Goal: Transaction & Acquisition: Register for event/course

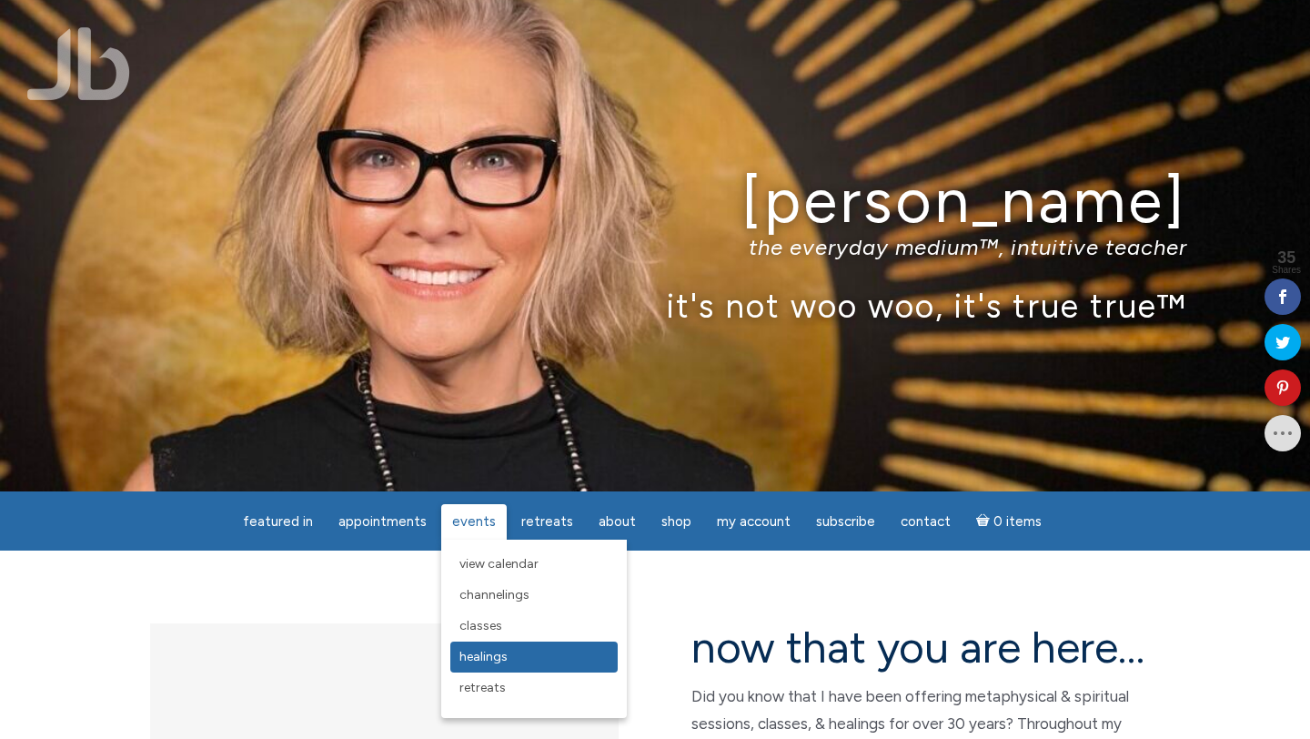
click at [490, 656] on span "Healings" at bounding box center [483, 656] width 48 height 15
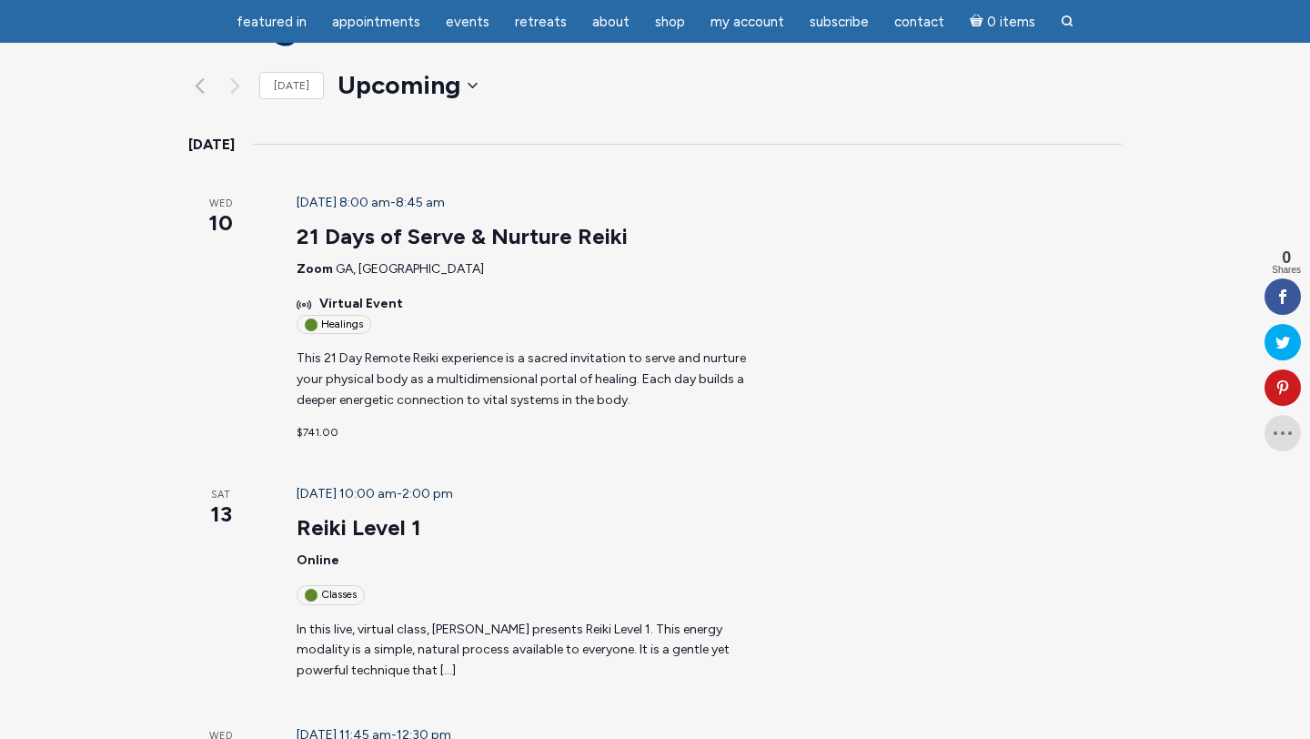
scroll to position [224, 0]
click at [338, 224] on link "21 Days of Serve & Nurture Reiki" at bounding box center [462, 237] width 331 height 27
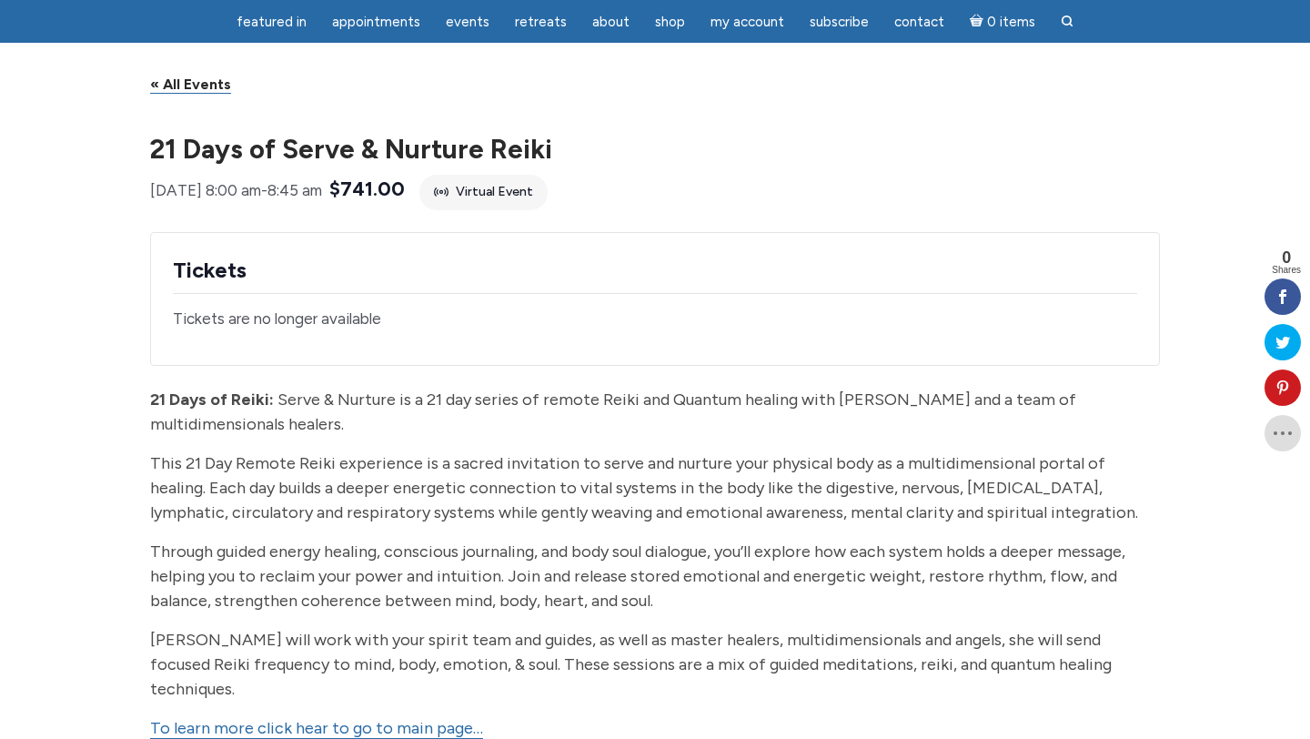
scroll to position [133, 0]
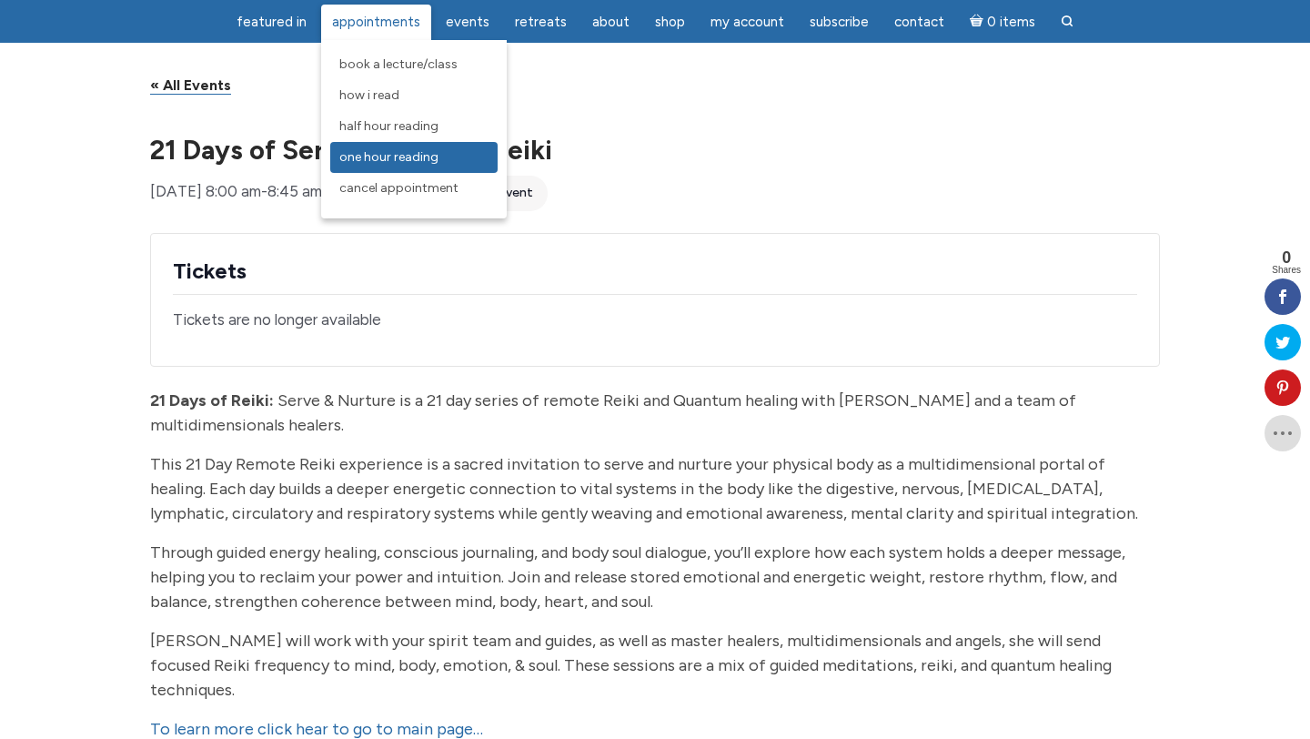
click at [428, 154] on span "One Hour Reading" at bounding box center [388, 156] width 99 height 15
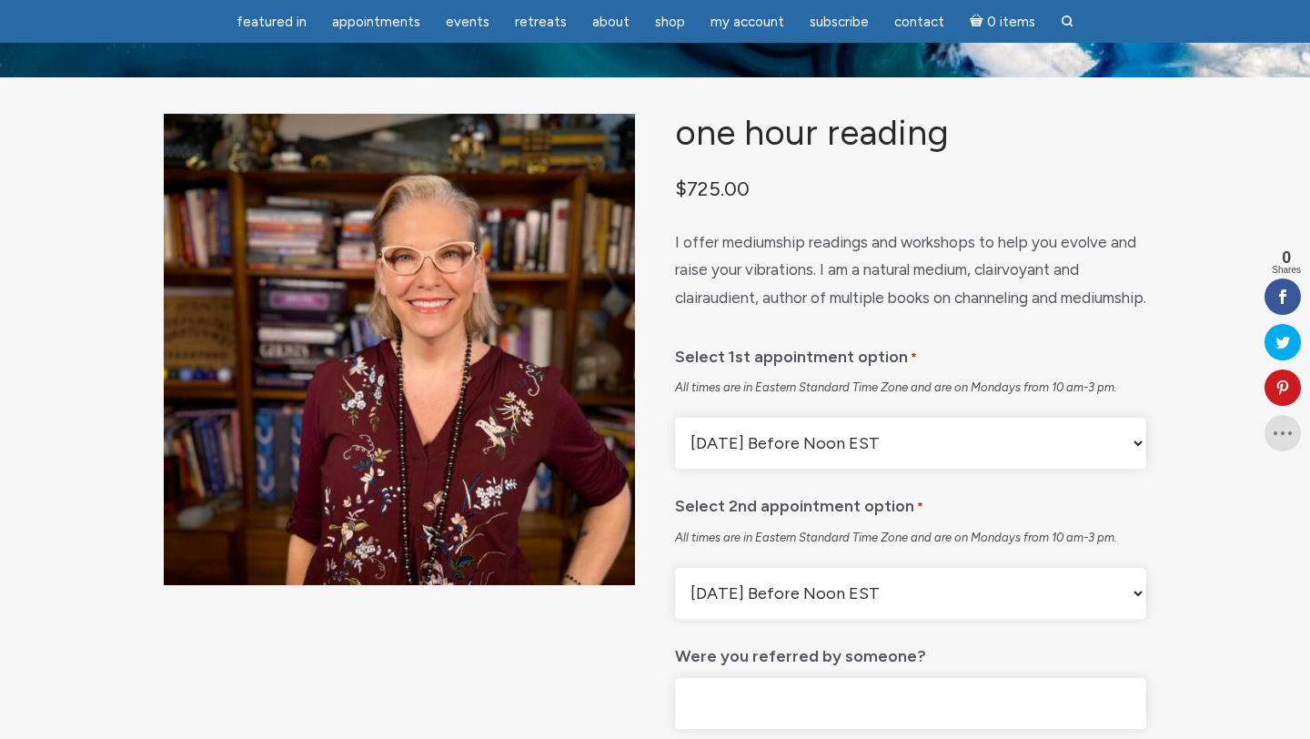
scroll to position [84, 0]
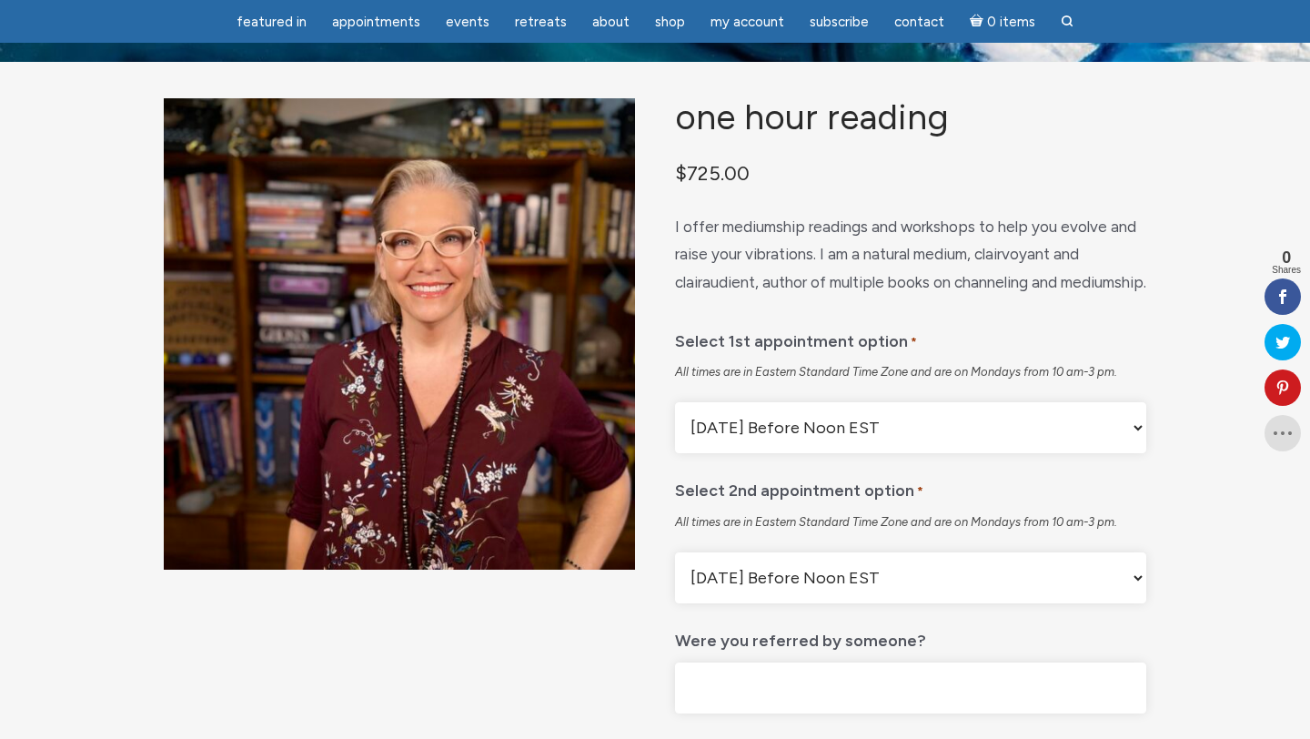
click at [814, 453] on select "Monday Before Noon EST Monday After Noon EST First Available" at bounding box center [910, 427] width 471 height 51
select select "Monday After Noon EST"
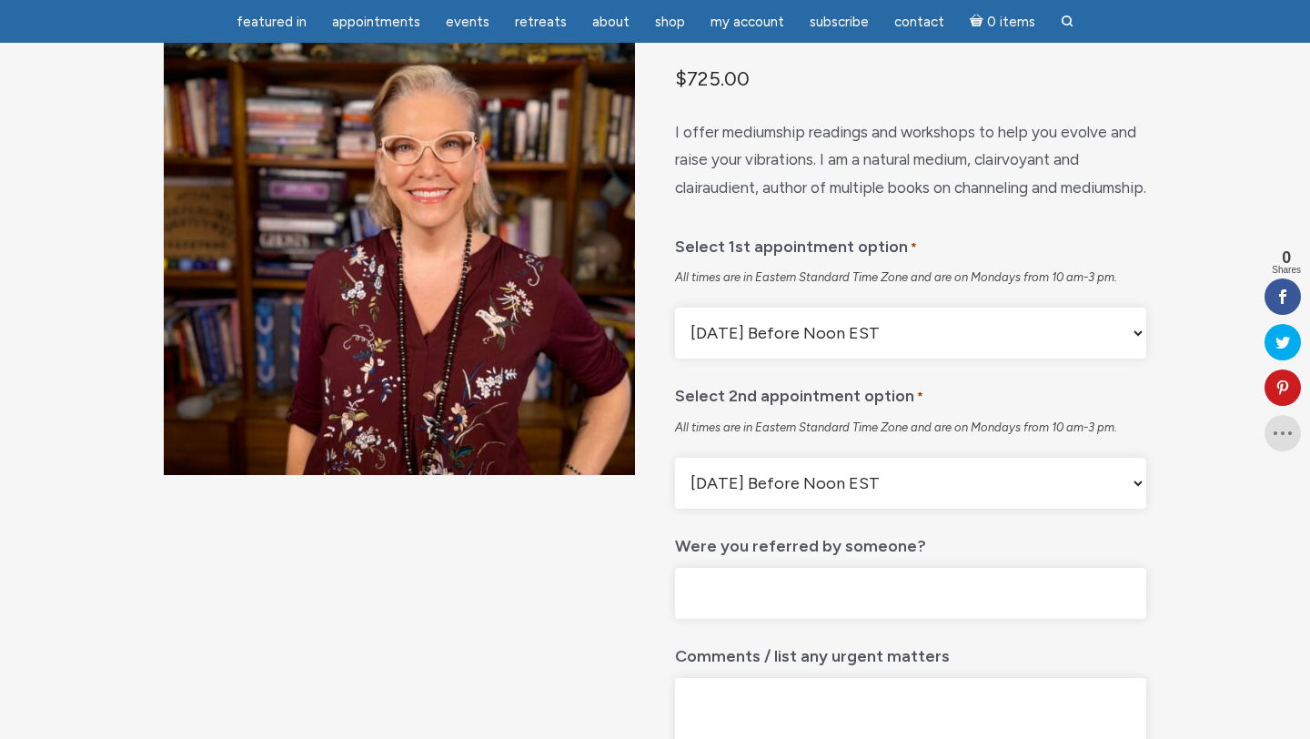
scroll to position [181, 0]
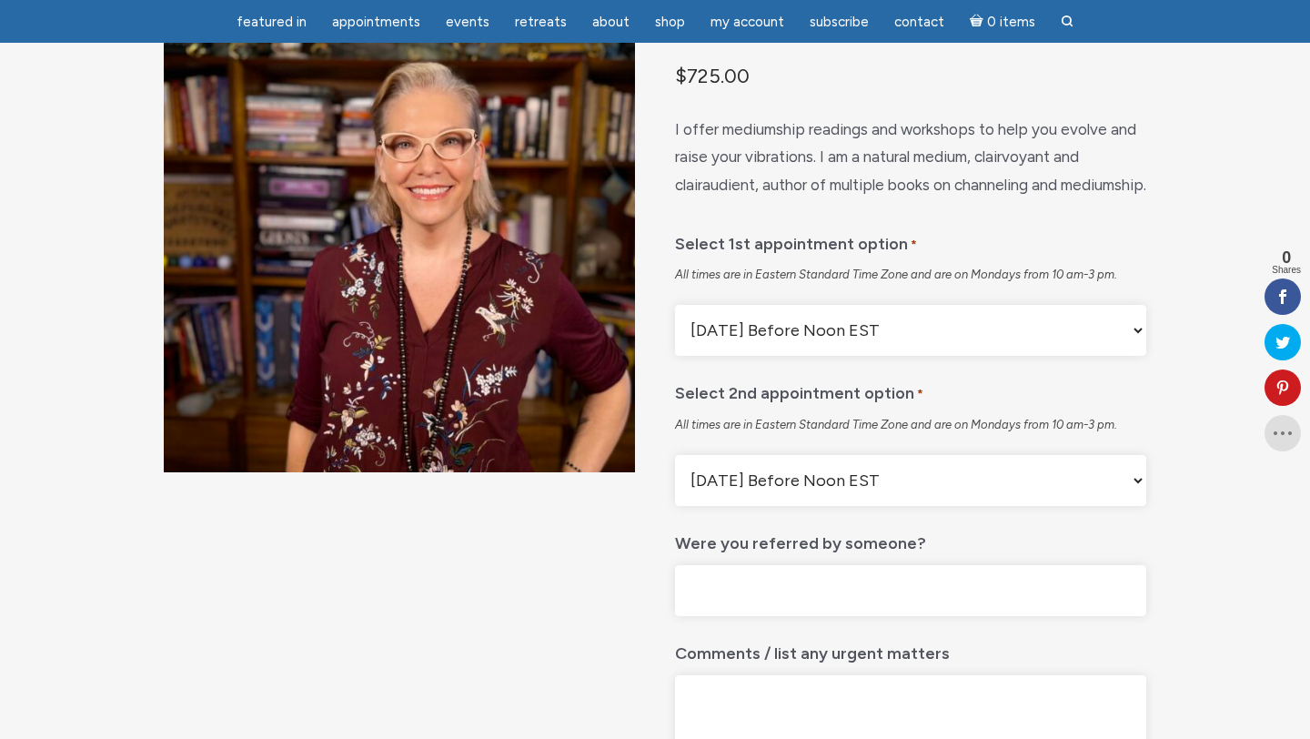
click at [802, 506] on select "Monday Before Noon EST Monday After Noon EST First Available" at bounding box center [910, 480] width 471 height 51
select select "Monday After Noon EST"
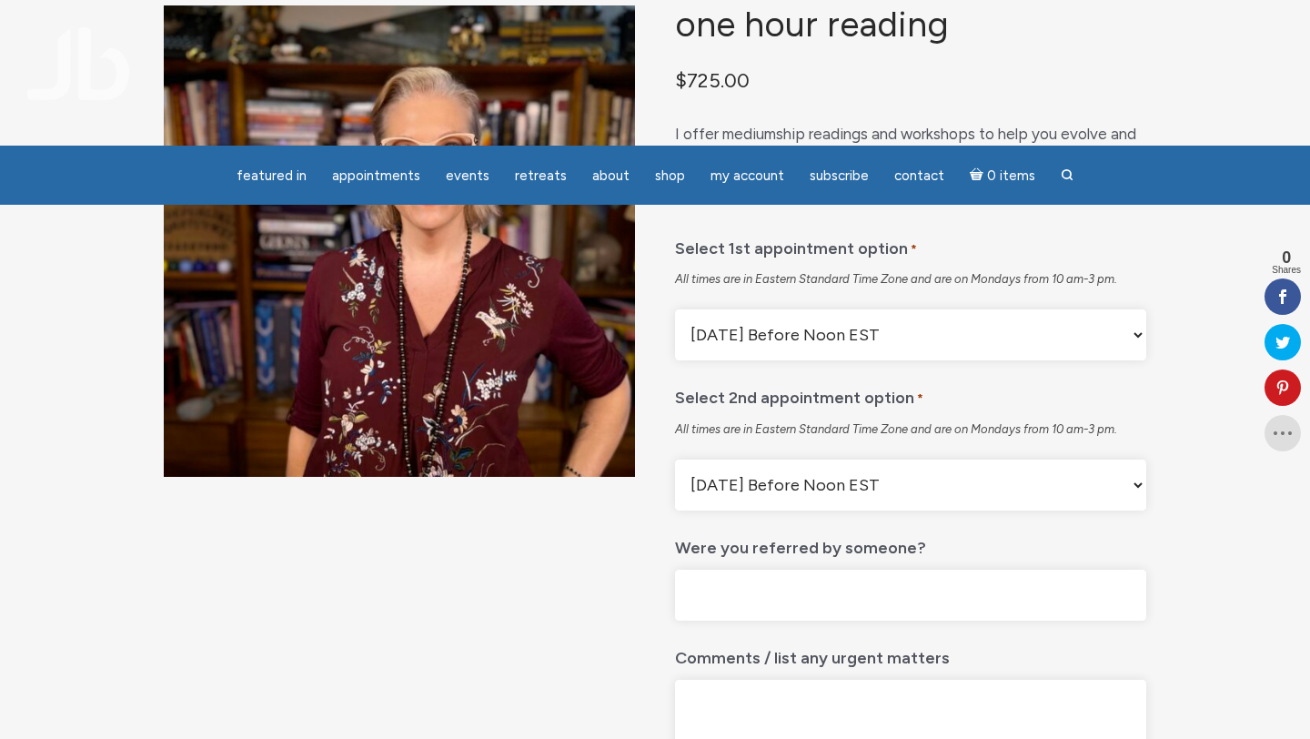
scroll to position [0, 0]
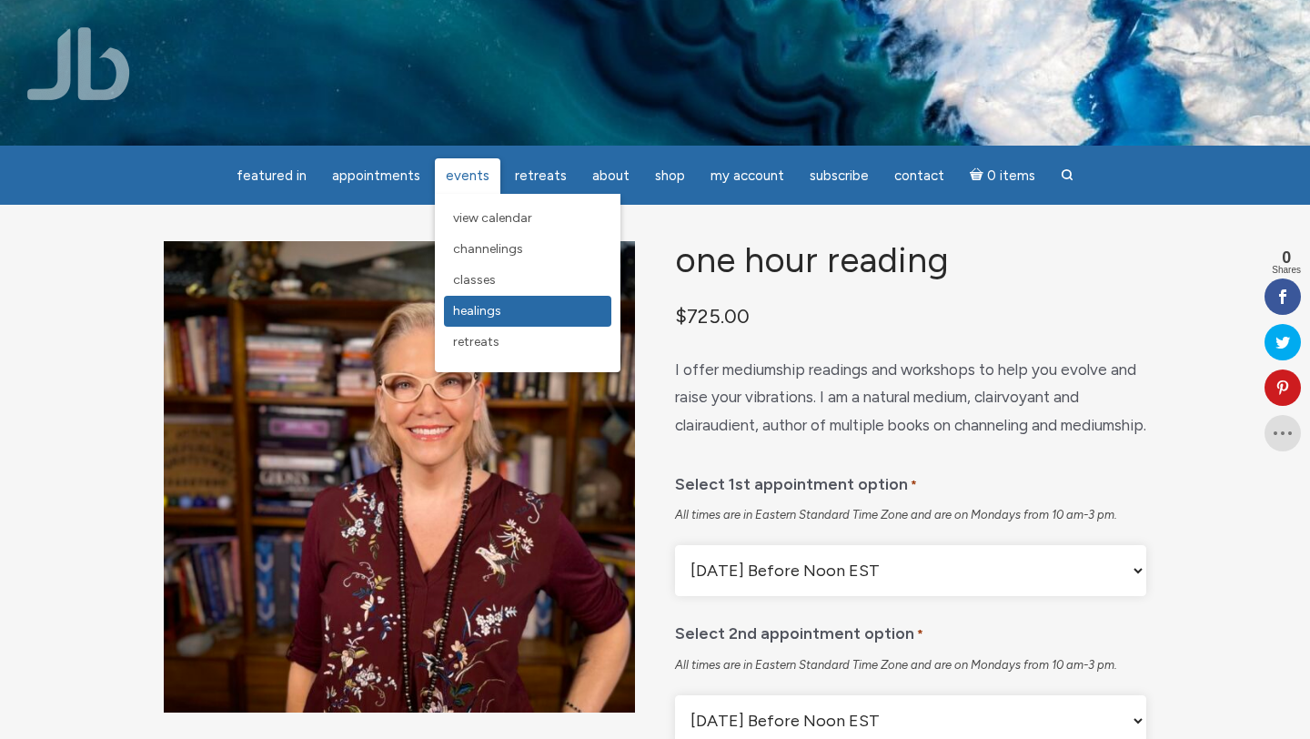
click at [478, 308] on span "Healings" at bounding box center [477, 310] width 48 height 15
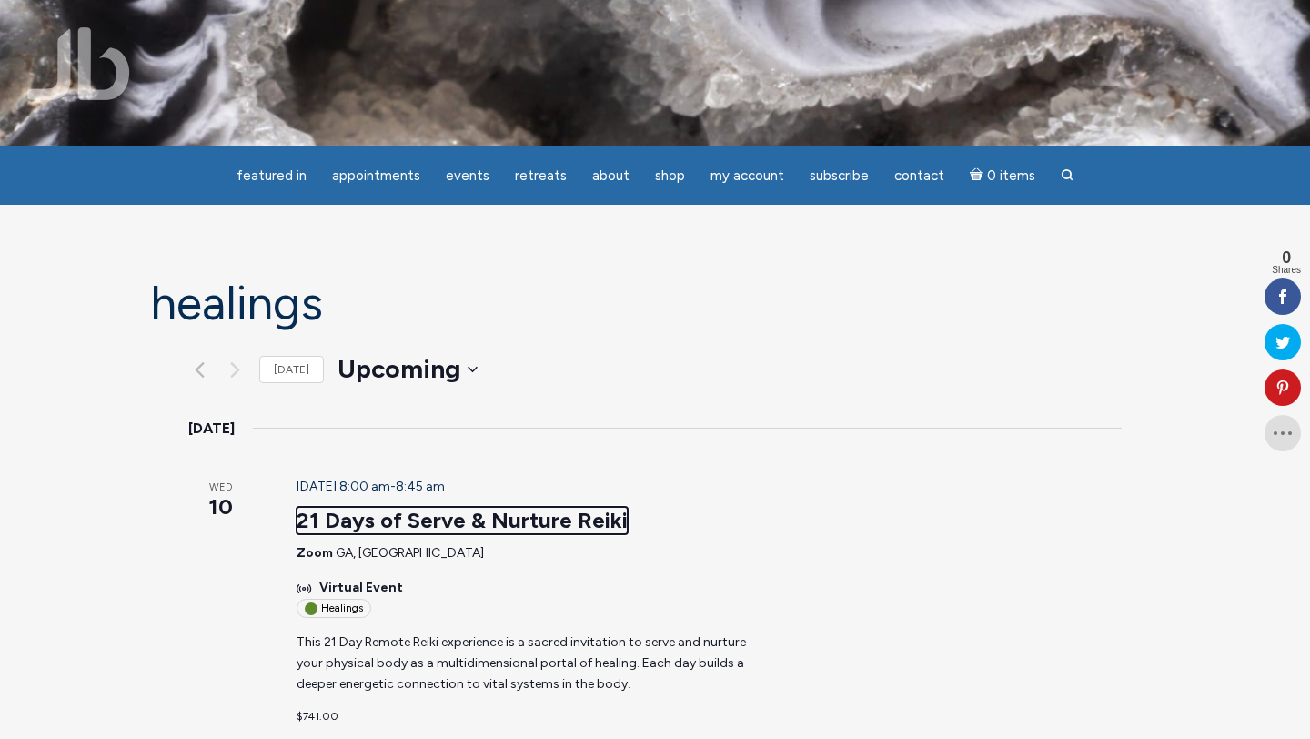
click at [330, 507] on link "21 Days of Serve & Nurture Reiki" at bounding box center [462, 520] width 331 height 27
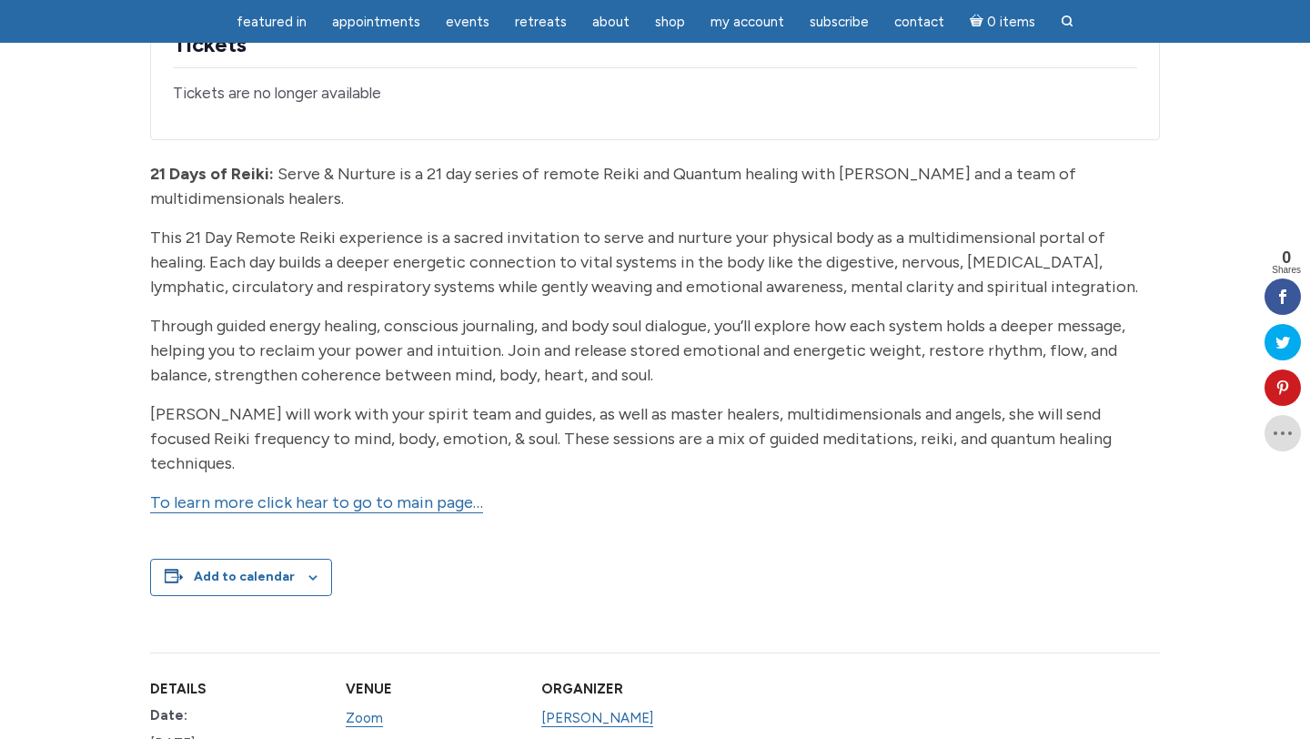
scroll to position [398, 0]
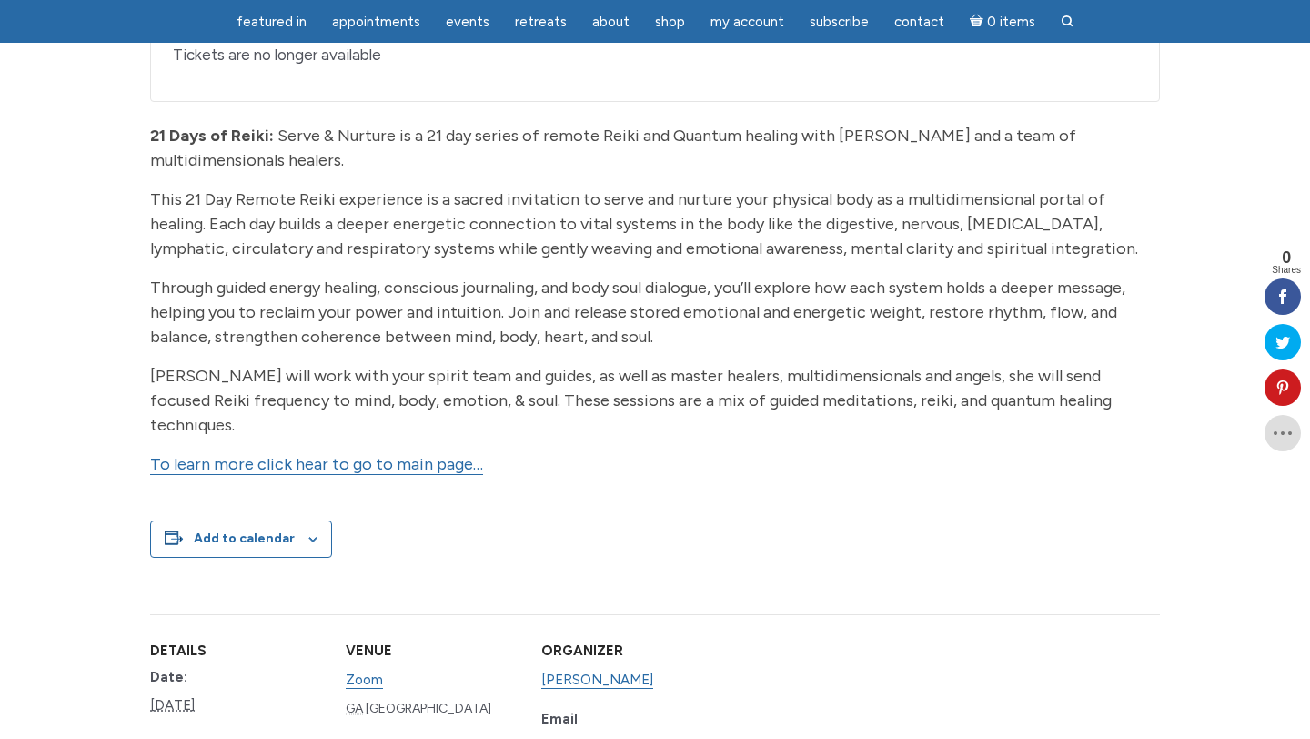
click at [418, 465] on link "To learn more click hear to go to main page…" at bounding box center [316, 464] width 333 height 21
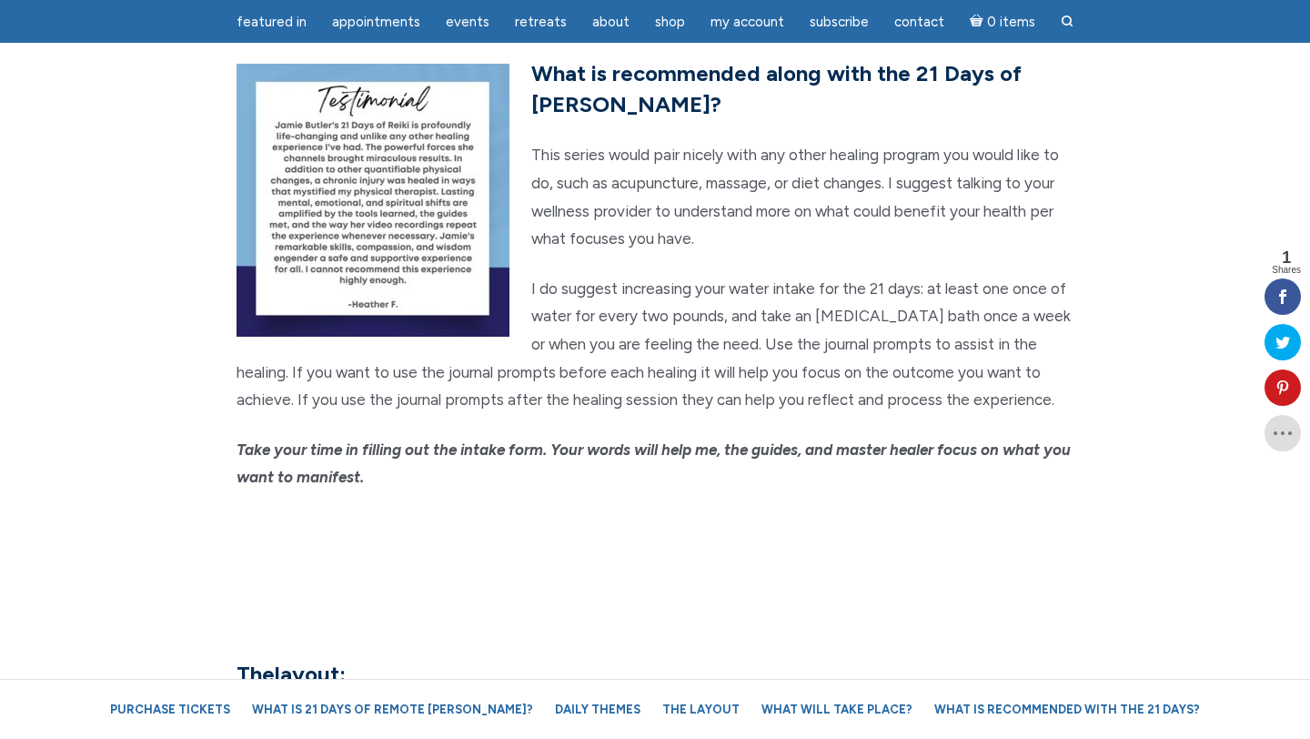
scroll to position [4417, 0]
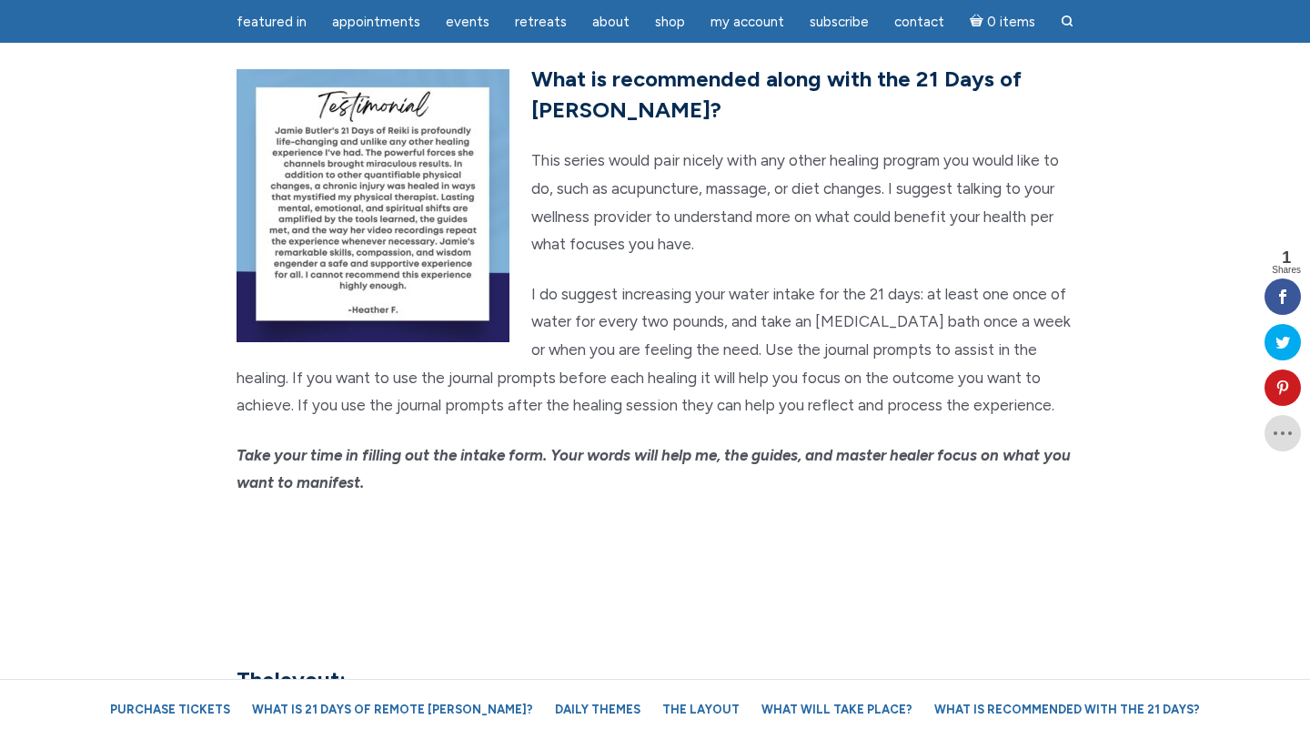
drag, startPoint x: 403, startPoint y: 459, endPoint x: 530, endPoint y: 56, distance: 421.6
click at [530, 56] on div "What will take place? Your name and energy will be placed in a crystal grid sup…" at bounding box center [655, 49] width 864 height 937
copy div "What is recommended along with the 21 Days of [PERSON_NAME]? This series would …"
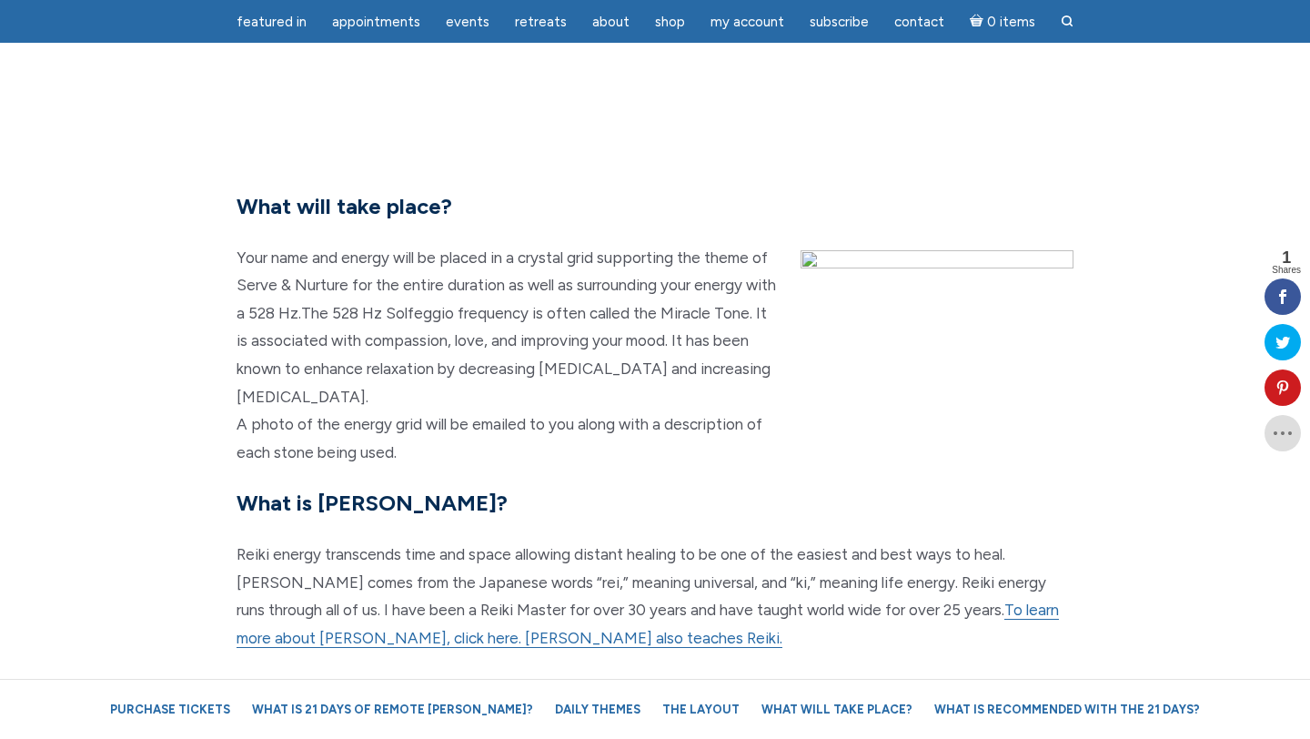
scroll to position [3803, 0]
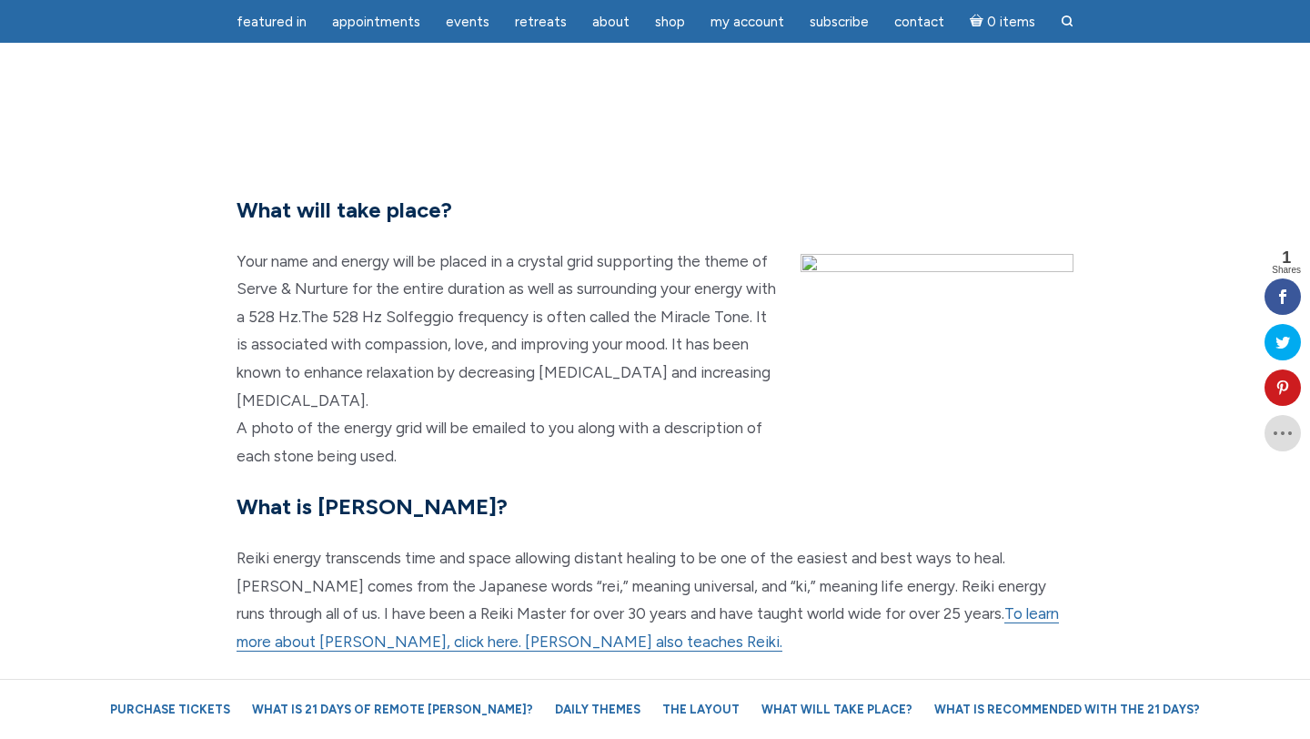
click at [995, 434] on img "main" at bounding box center [937, 389] width 273 height 273
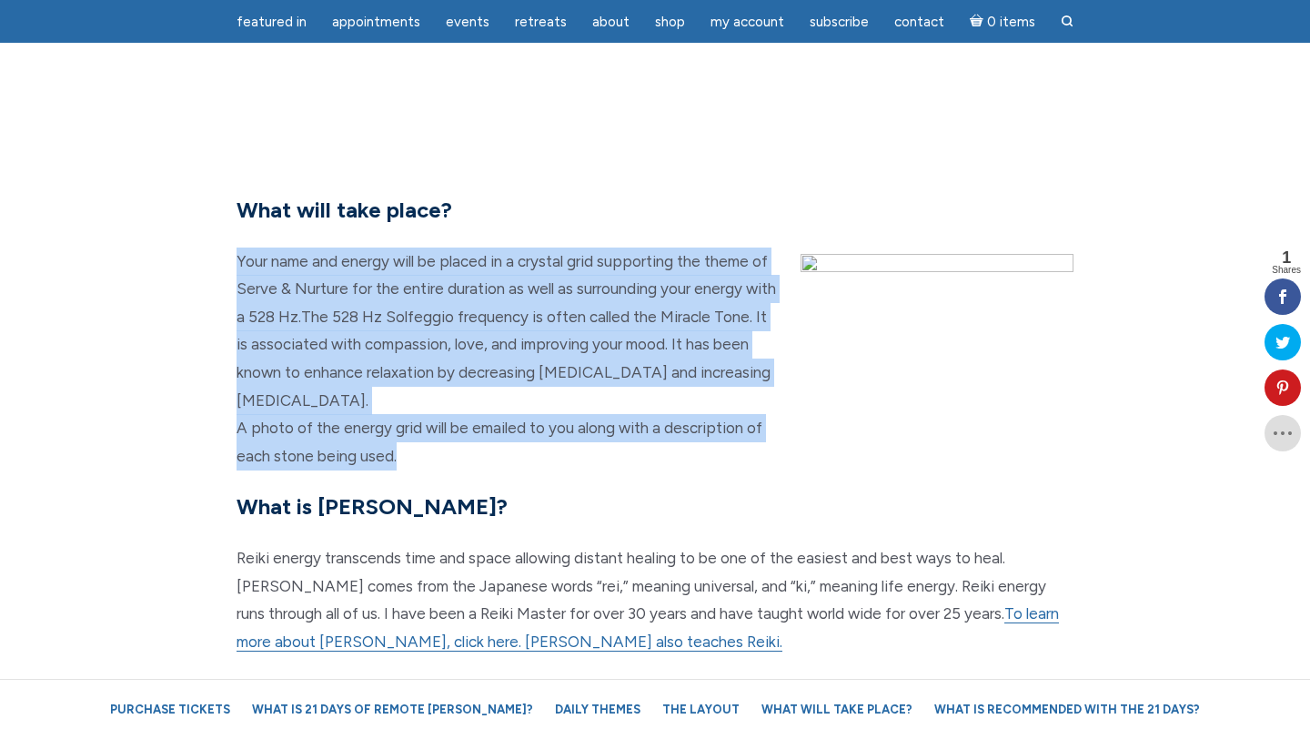
drag, startPoint x: 404, startPoint y: 430, endPoint x: 239, endPoint y: 232, distance: 257.8
click at [239, 247] on p "Your name and energy will be placed in a crystal grid supporting the theme of S…" at bounding box center [655, 358] width 837 height 223
copy p "Your name and energy will be placed in a crystal grid supporting the theme of S…"
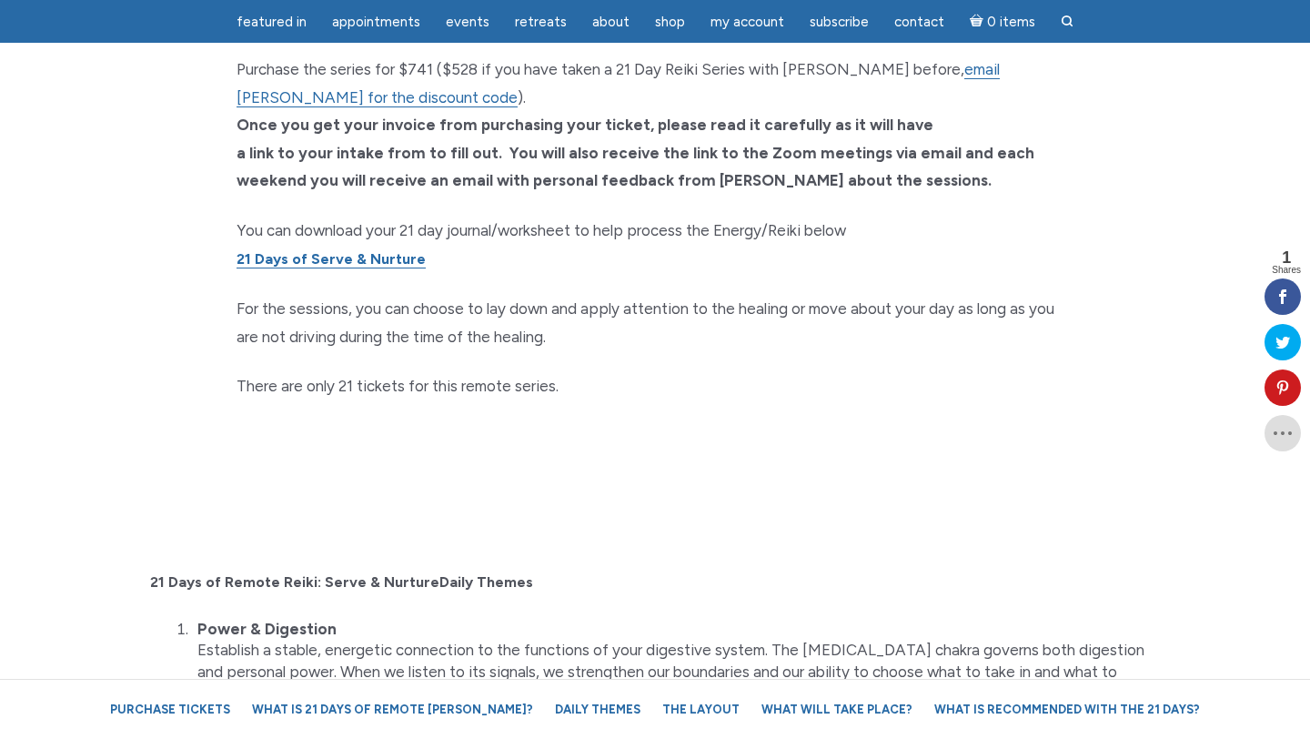
scroll to position [1384, 0]
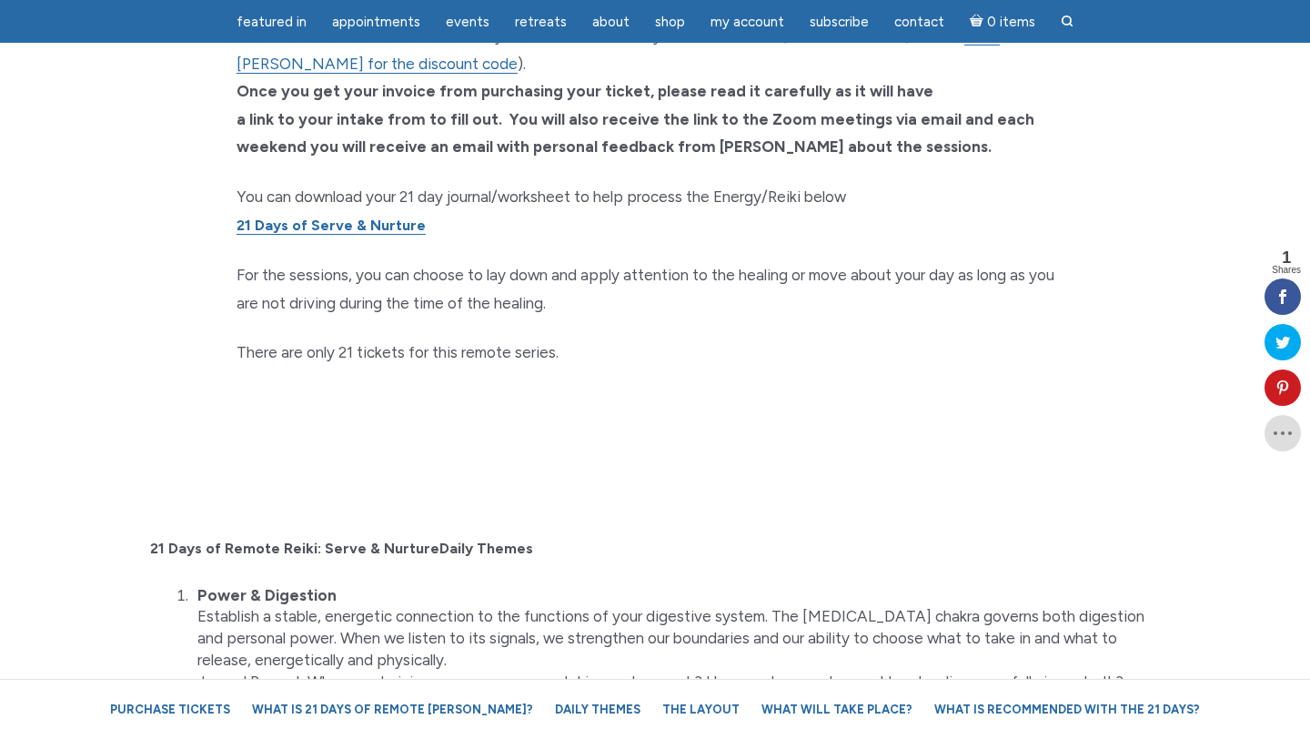
drag, startPoint x: 1018, startPoint y: 484, endPoint x: 96, endPoint y: 494, distance: 921.8
copy div "26 Lore ip Dolors Ametc: Adipi & Elitsed Doeiu Tempor Incid & Utlaboree Dolorem…"
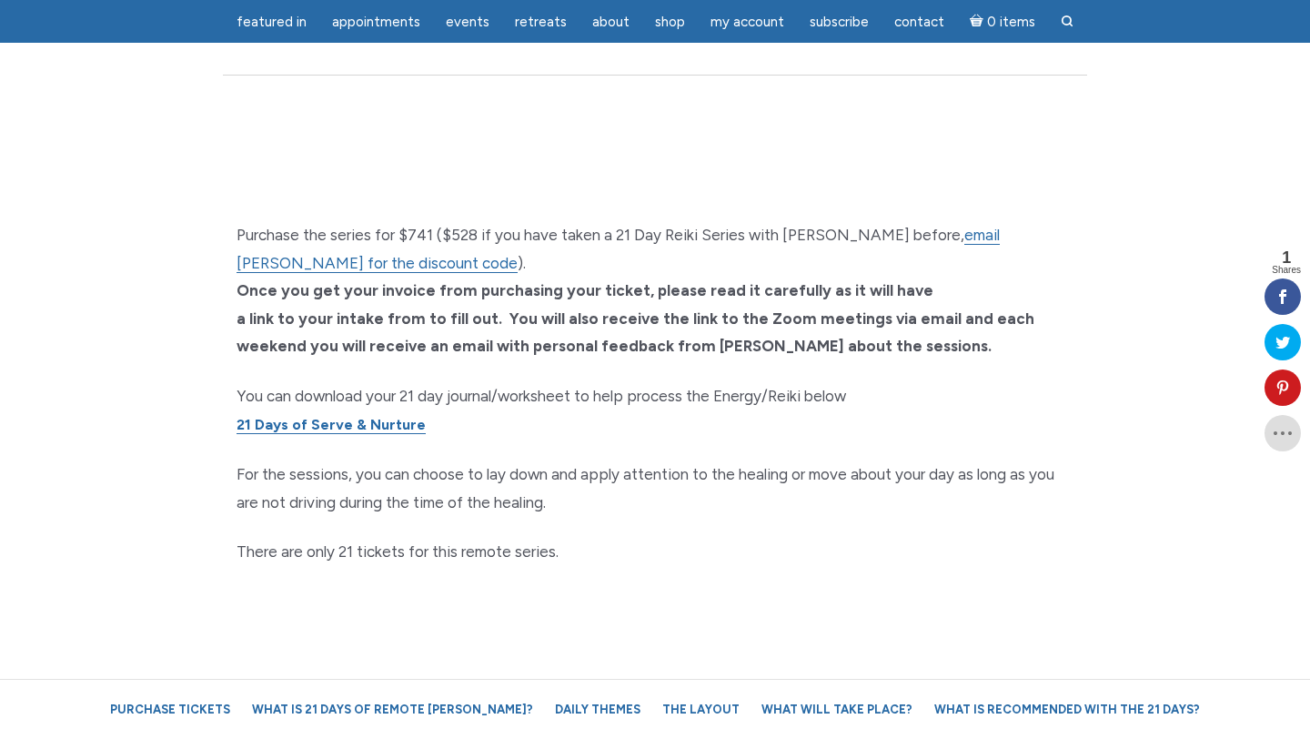
scroll to position [1182, 0]
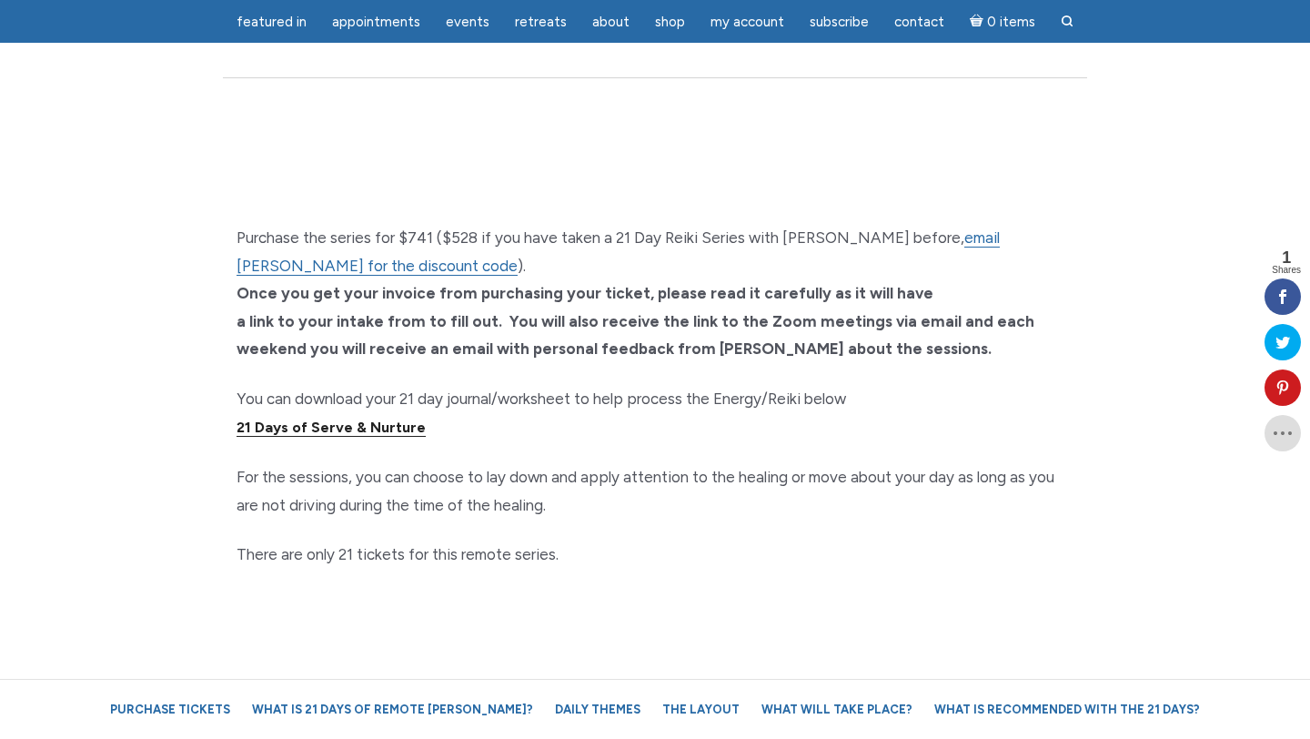
click at [389, 419] on link "21 Days of Serve & Nurture" at bounding box center [331, 428] width 189 height 18
